Goal: Task Accomplishment & Management: Use online tool/utility

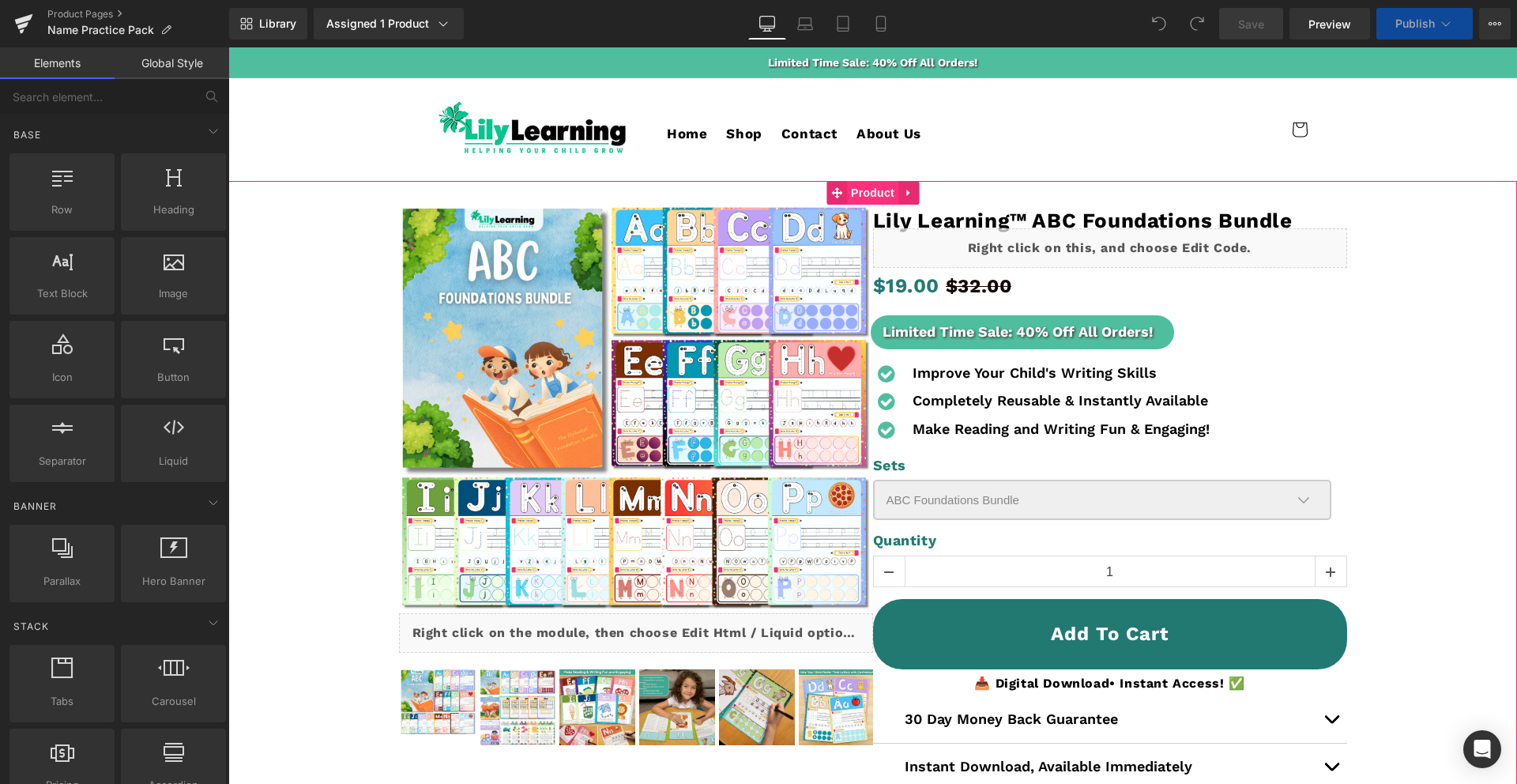
click at [870, 188] on span "Product" at bounding box center [873, 192] width 51 height 23
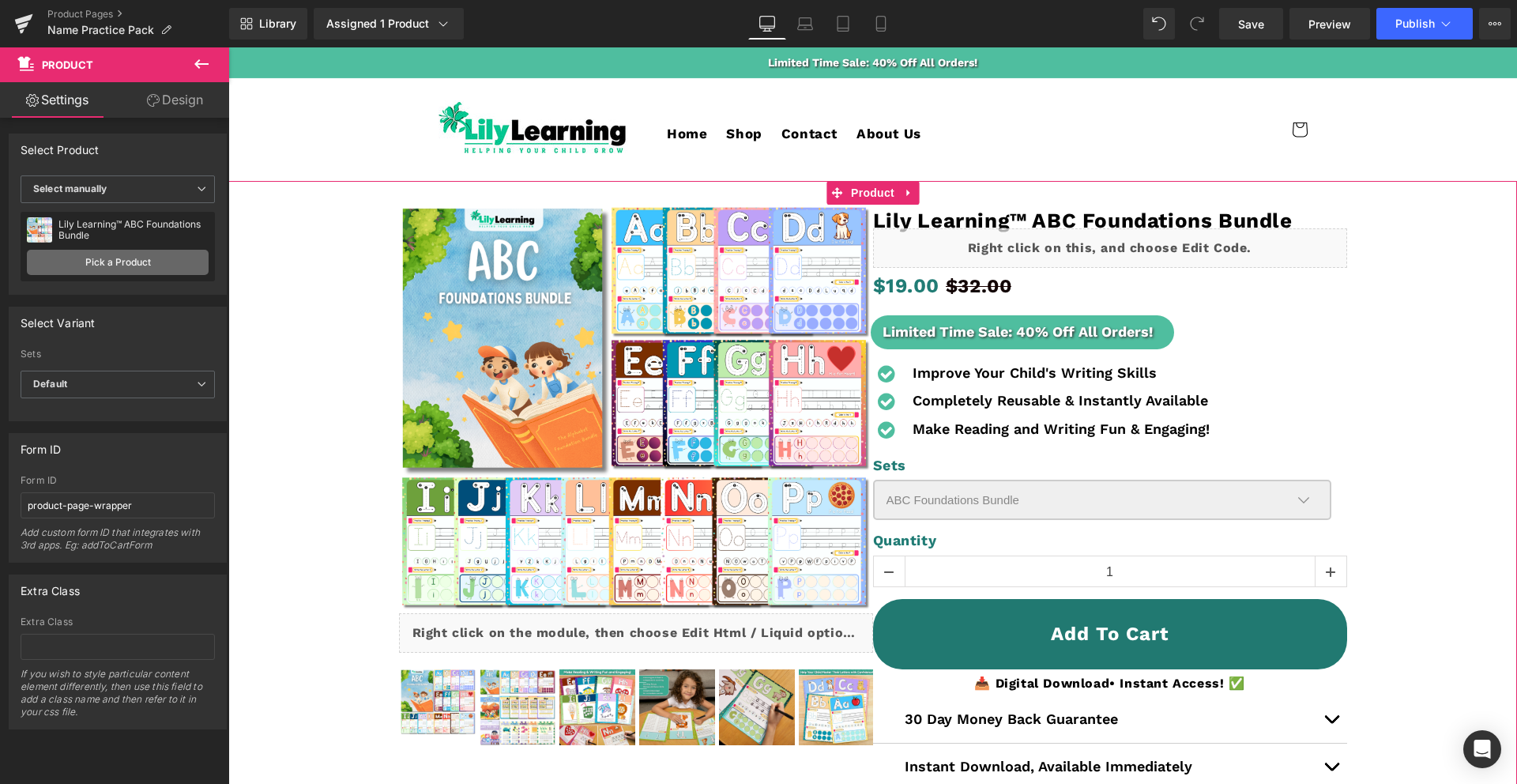
click at [81, 262] on link "Pick a Product" at bounding box center [117, 262] width 181 height 25
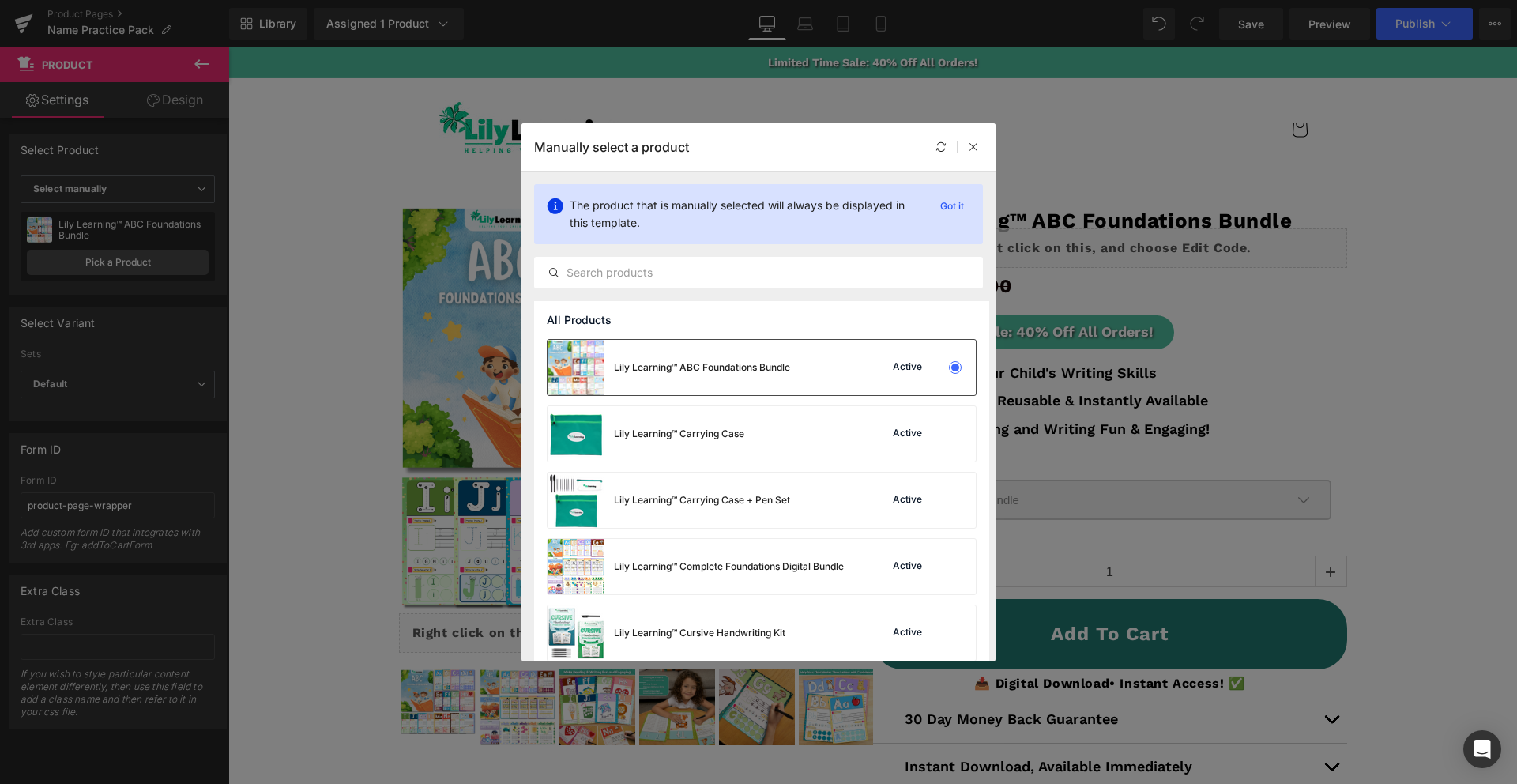
click at [827, 359] on div "Lily Learning™ ABC Foundations Bundle Active" at bounding box center [761, 367] width 428 height 55
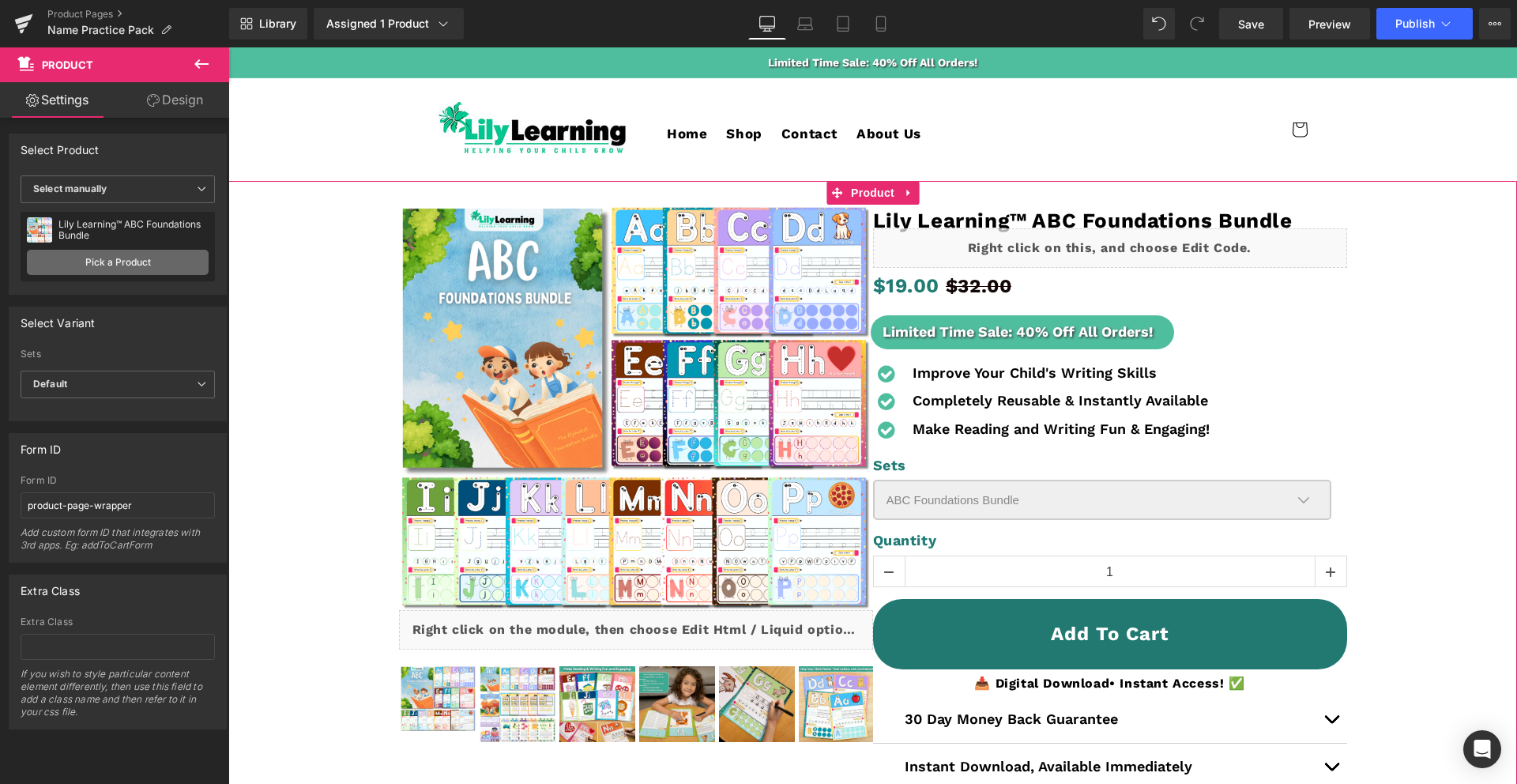
click at [160, 266] on link "Pick a Product" at bounding box center [117, 262] width 181 height 25
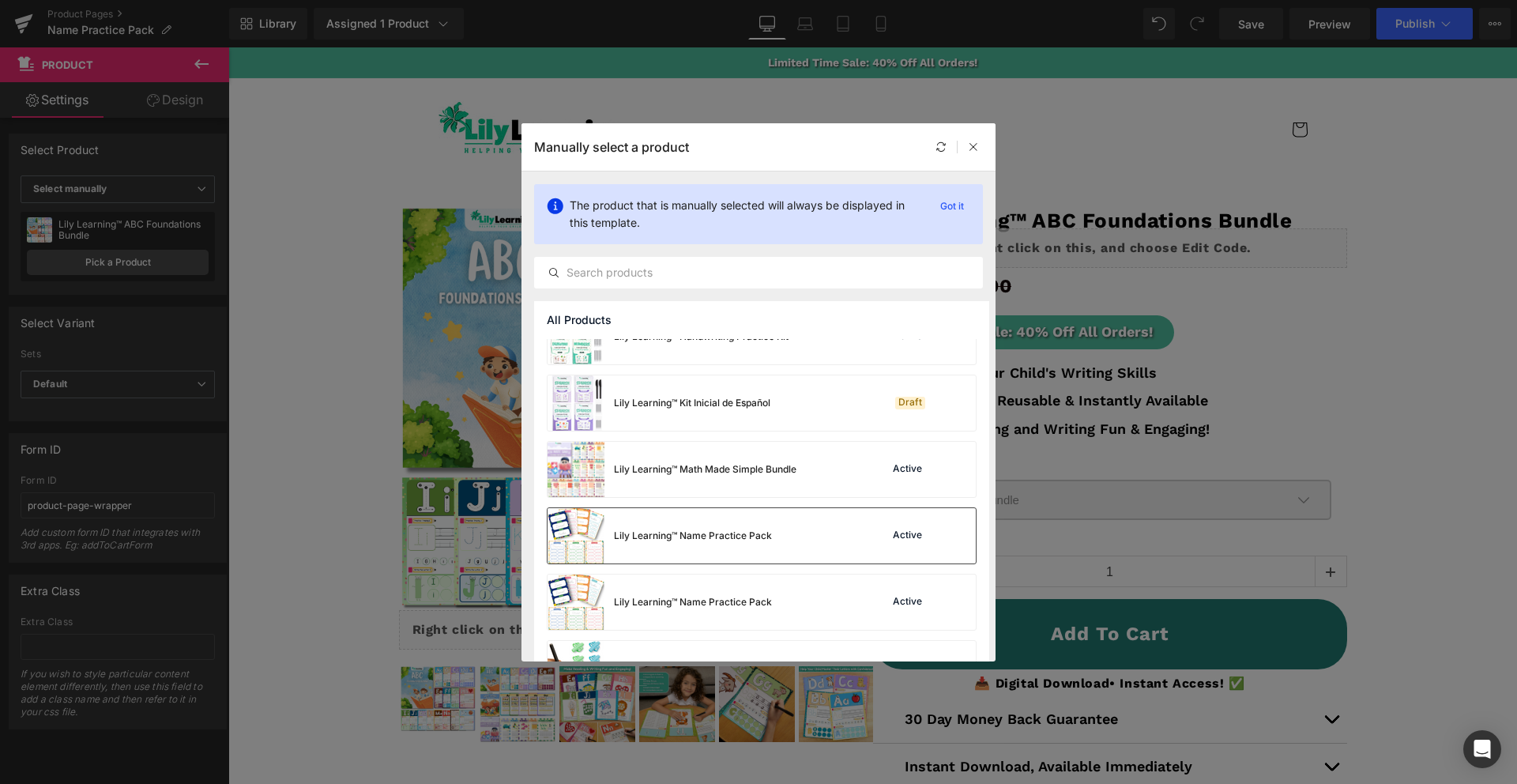
scroll to position [368, 0]
click at [747, 540] on div "Lily Learning™ Name Practice Pack" at bounding box center [659, 531] width 224 height 55
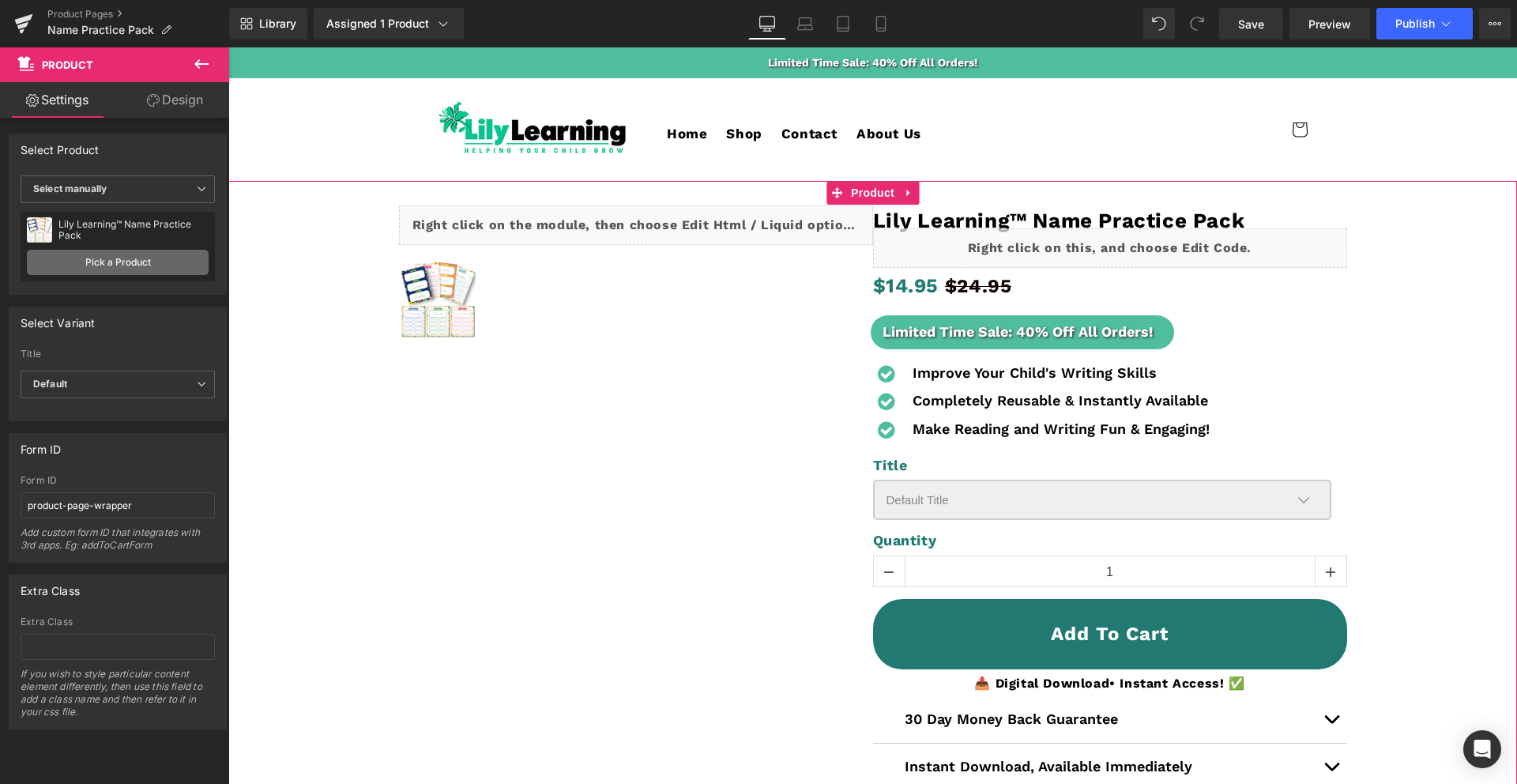
click at [138, 265] on link "Pick a Product" at bounding box center [117, 262] width 181 height 25
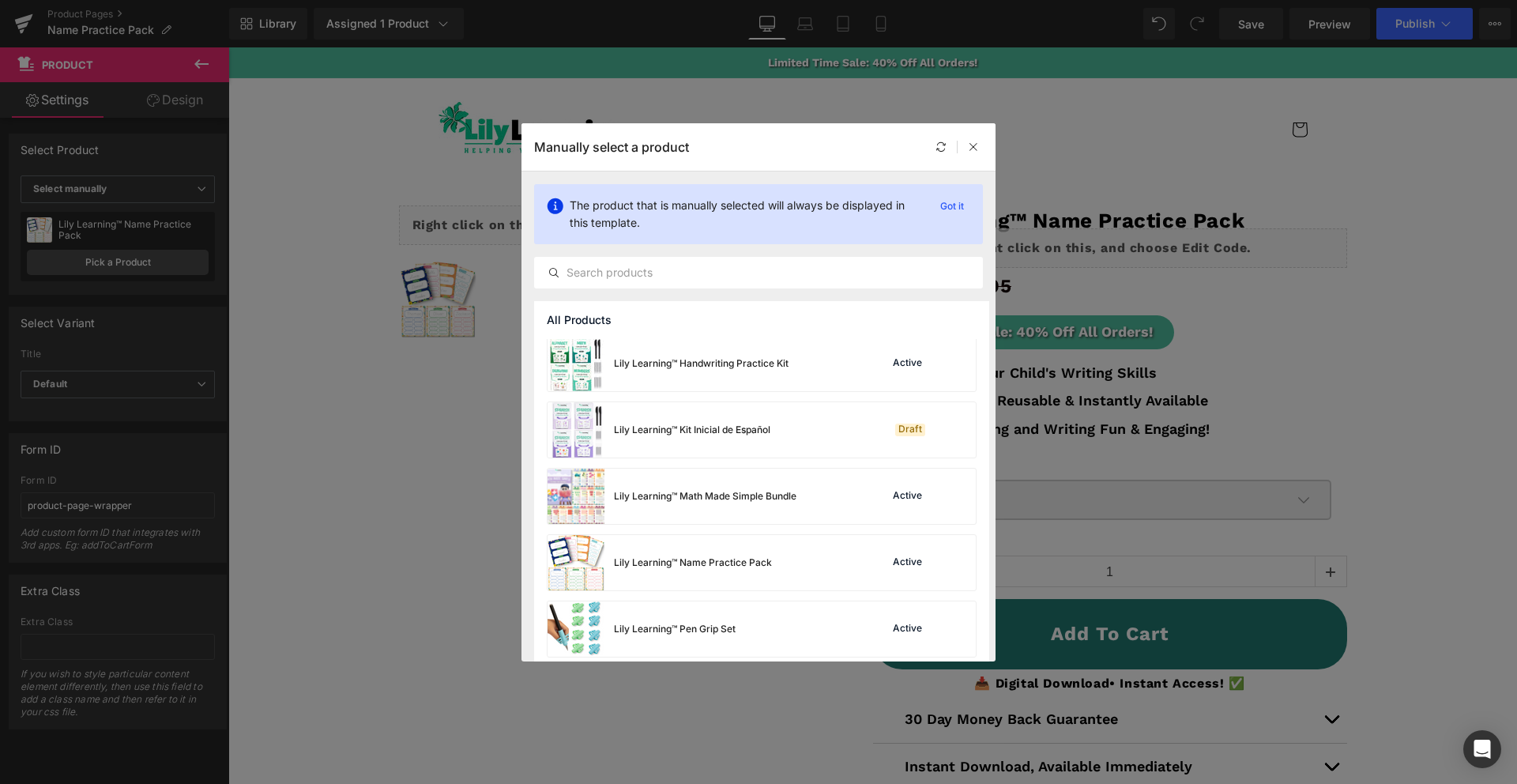
scroll to position [398, 0]
click at [702, 570] on div "Lily Learning™ Name Practice Pack" at bounding box center [693, 566] width 158 height 15
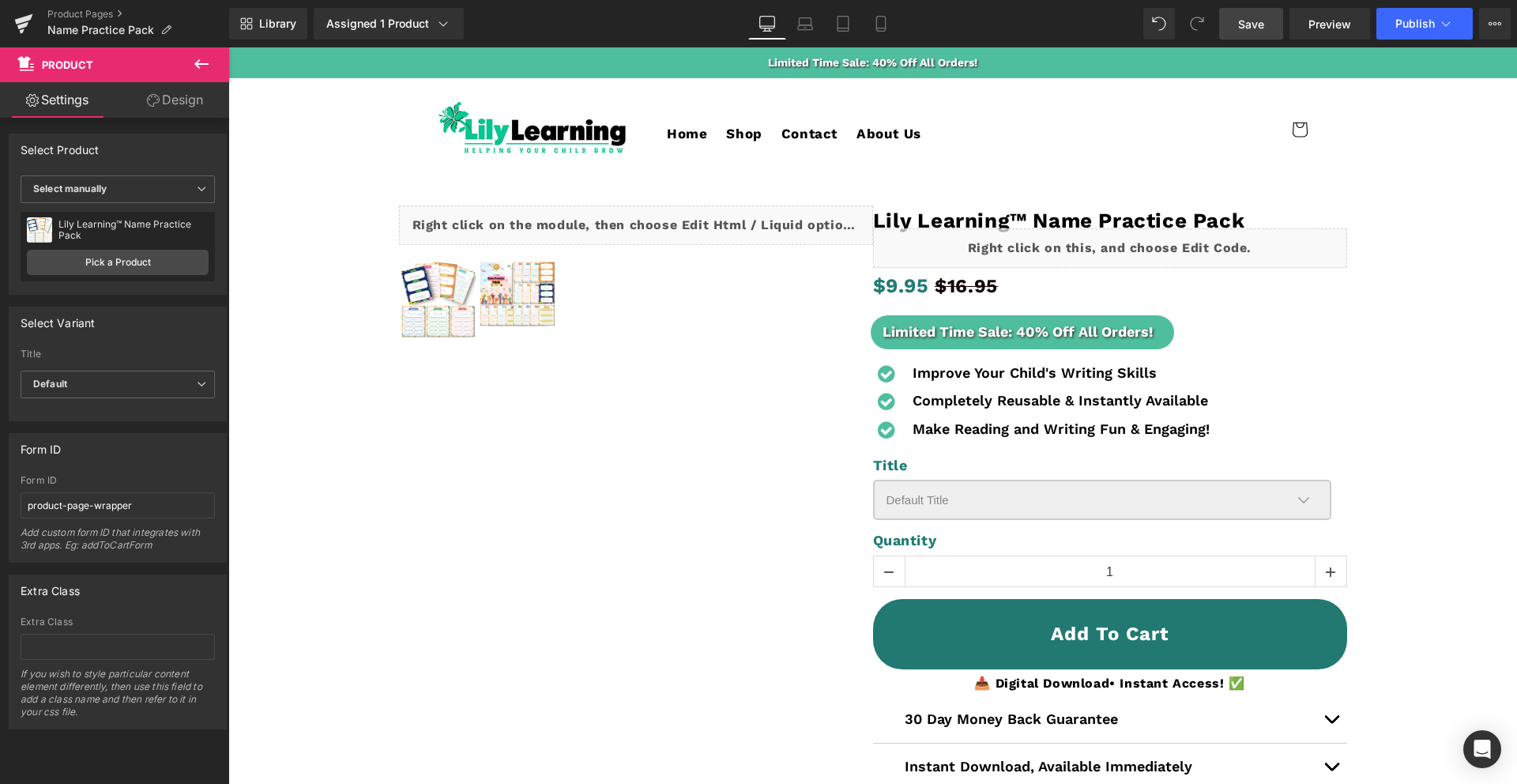
click at [1253, 25] on span "Save" at bounding box center [1251, 23] width 26 height 16
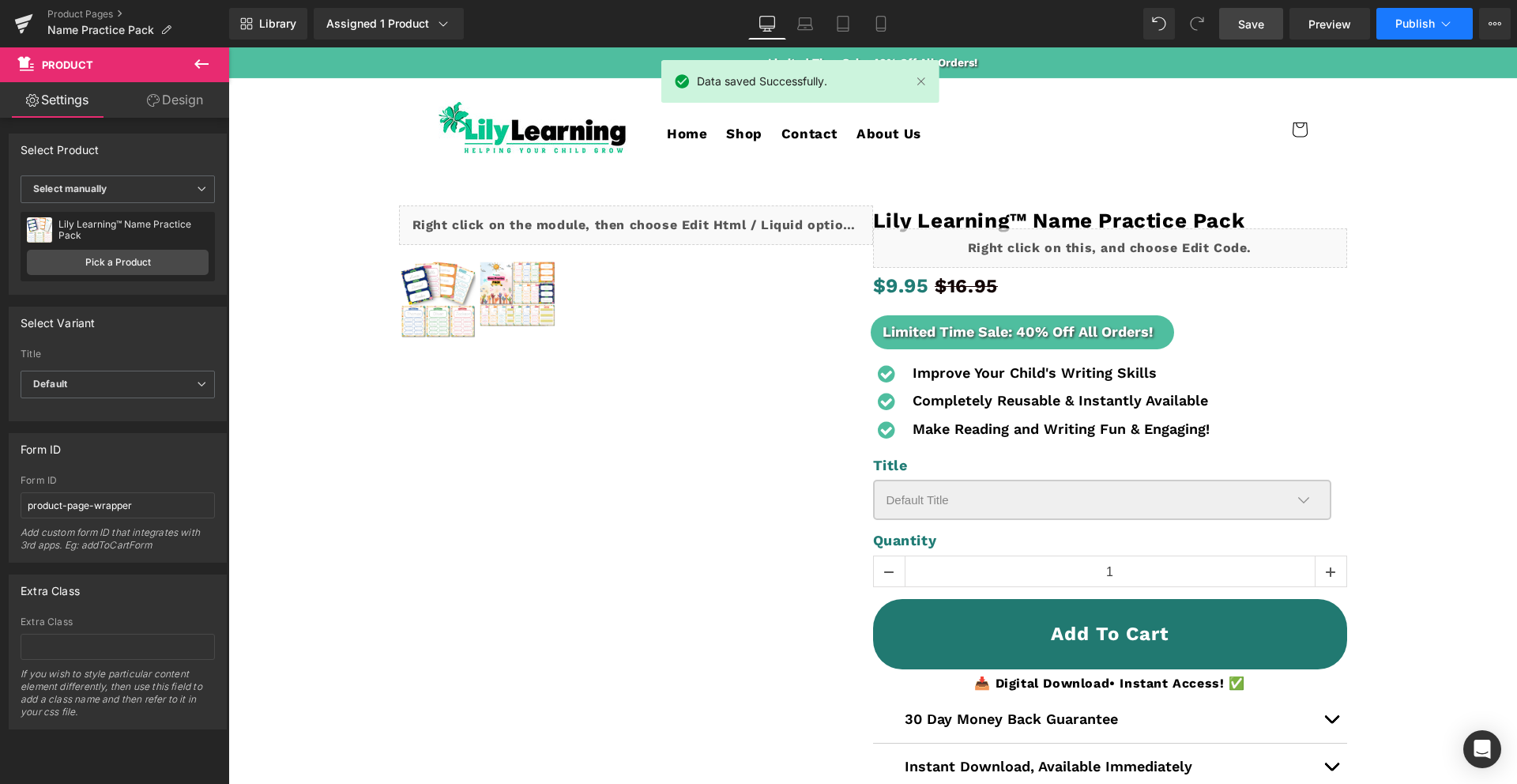
click at [1416, 20] on span "Publish" at bounding box center [1415, 23] width 40 height 13
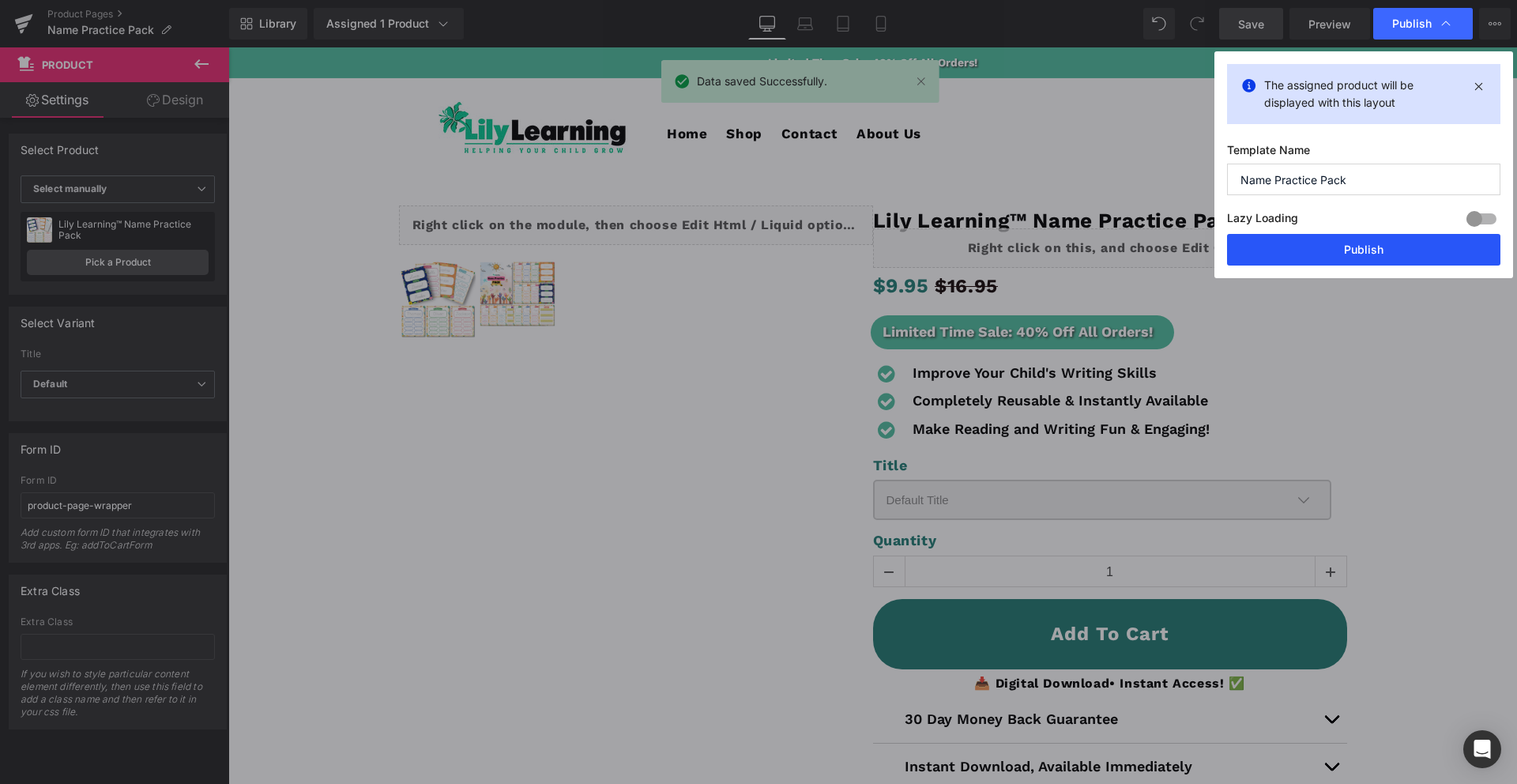
click at [1385, 251] on button "Publish" at bounding box center [1365, 249] width 274 height 32
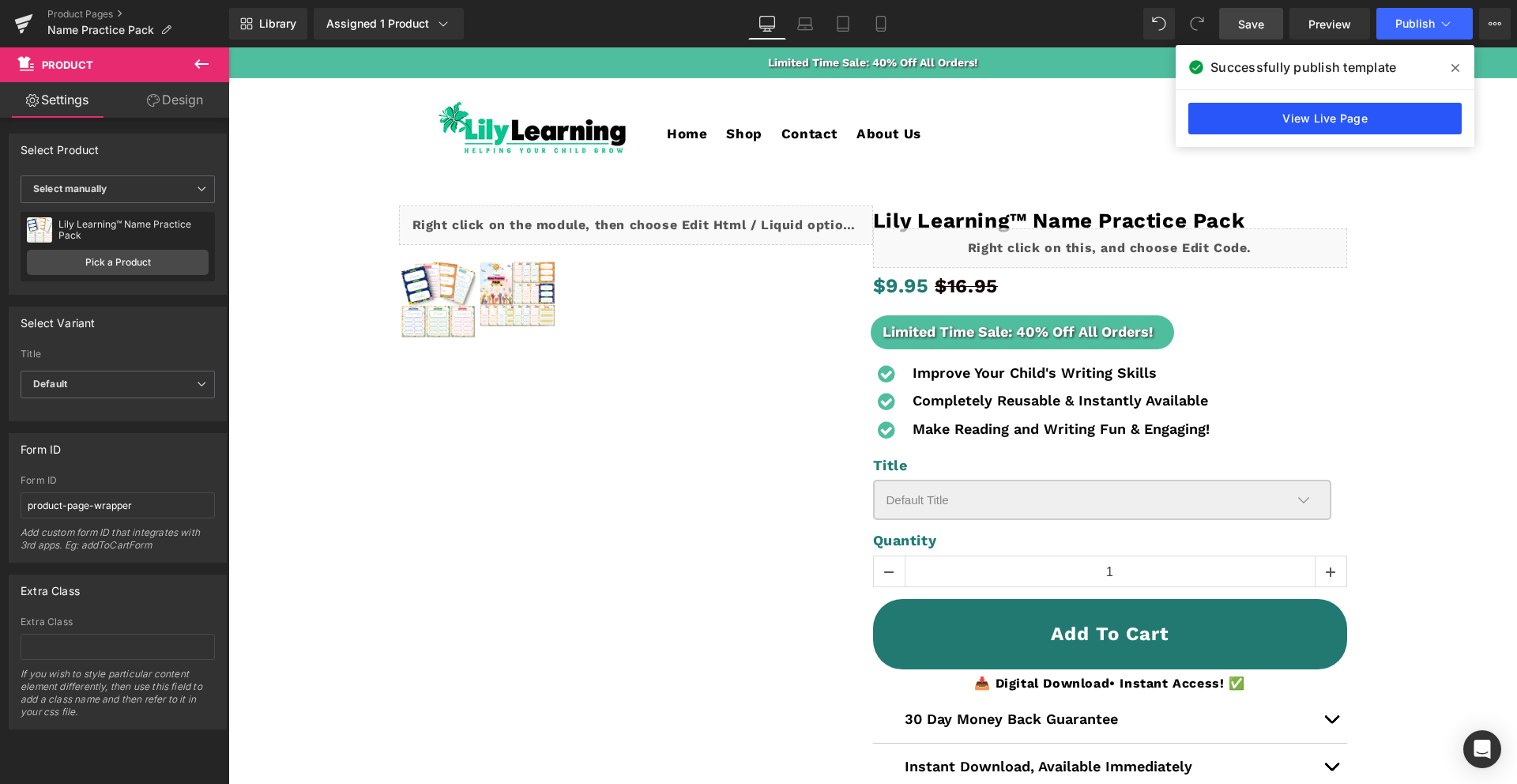
click at [1341, 120] on link "View Live Page" at bounding box center [1326, 118] width 274 height 32
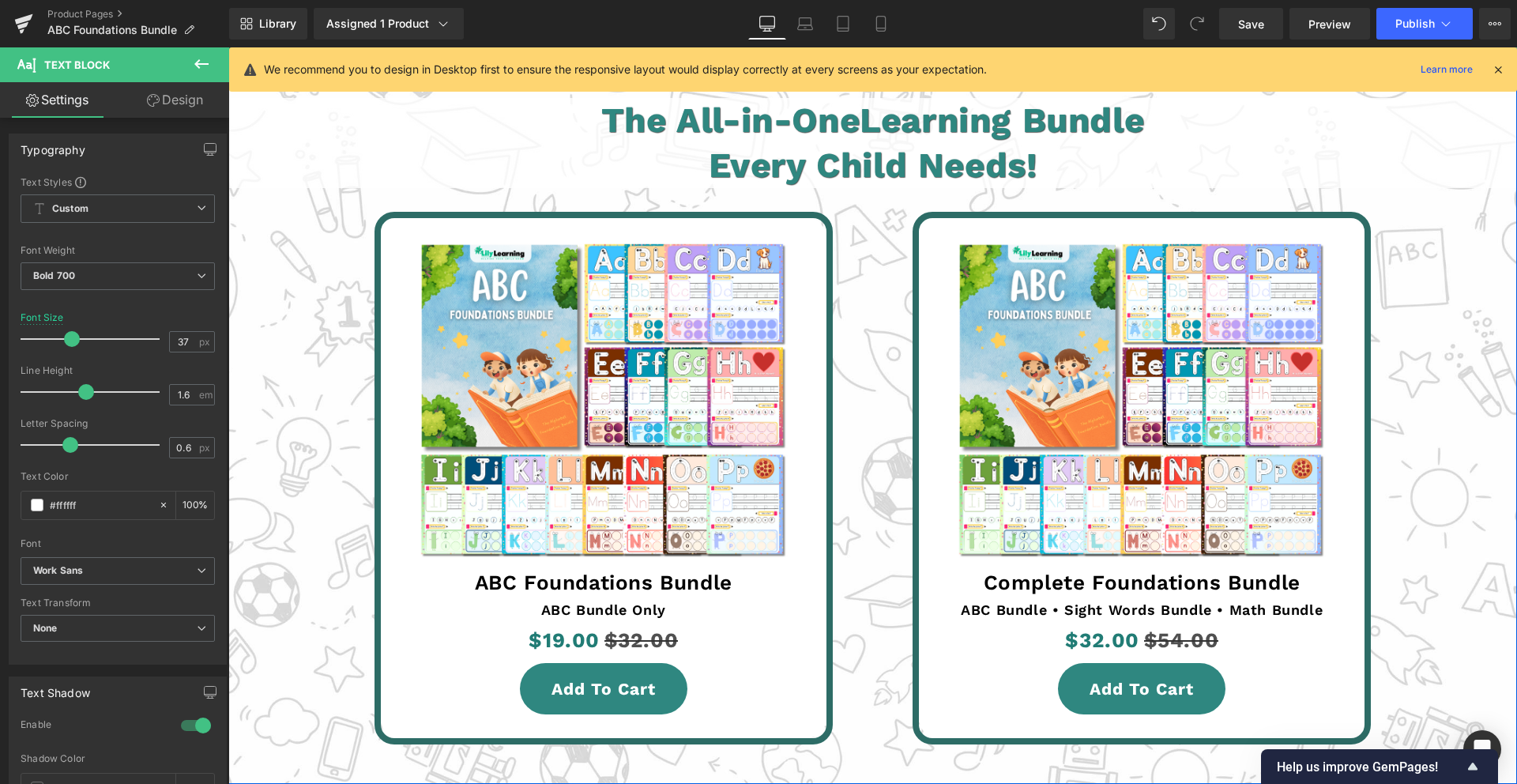
scroll to position [3576, 0]
